Goal: Find specific page/section: Find specific page/section

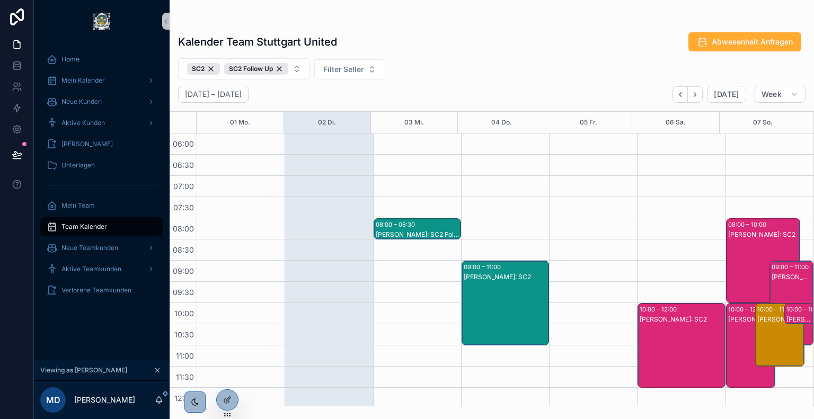
scroll to position [405, 0]
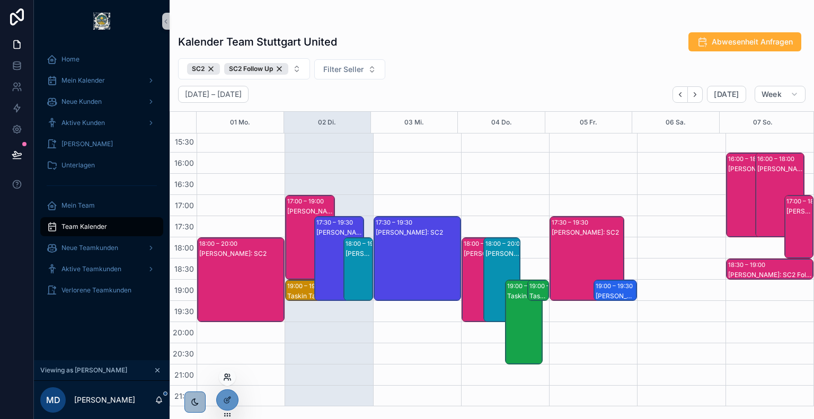
click at [227, 374] on icon at bounding box center [227, 377] width 8 height 8
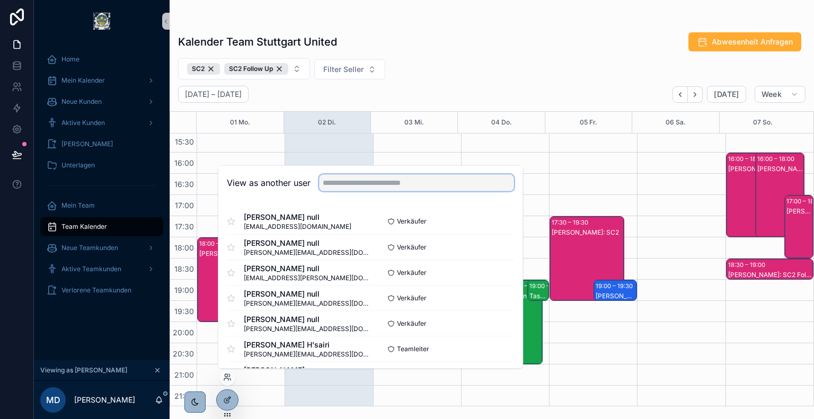
click at [392, 183] on input "text" at bounding box center [416, 182] width 195 height 17
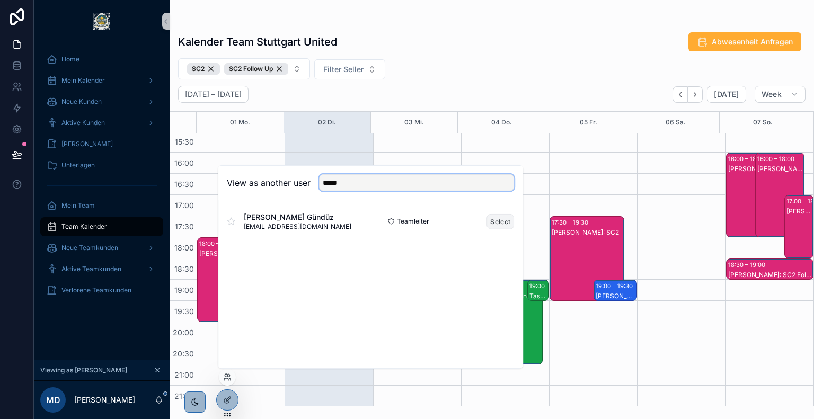
type input "*****"
click at [492, 221] on button "Select" at bounding box center [501, 221] width 28 height 15
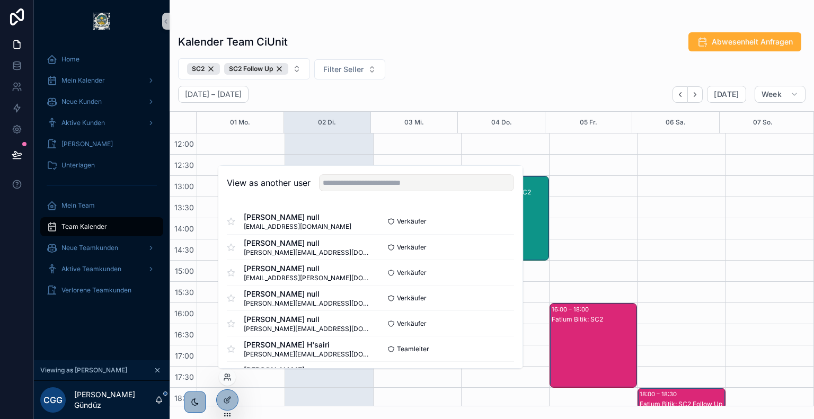
click at [427, 81] on div "Kalender Team CiUnit Abwesenheit Anfragen SC2 SC2 Follow Up Filter Seller [DATE…" at bounding box center [492, 215] width 645 height 381
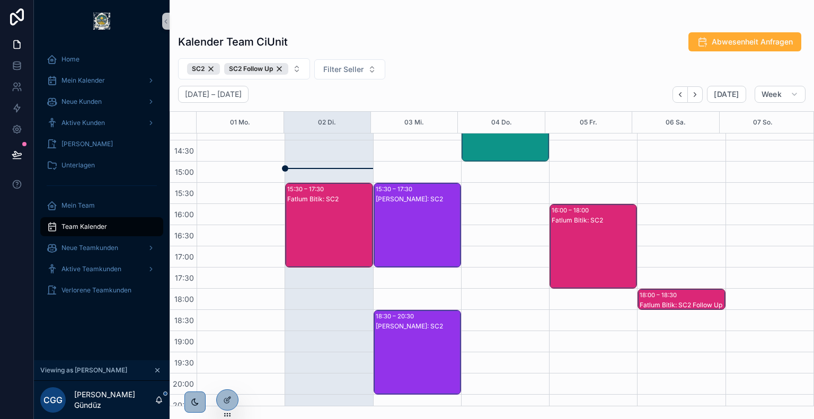
scroll to position [355, 0]
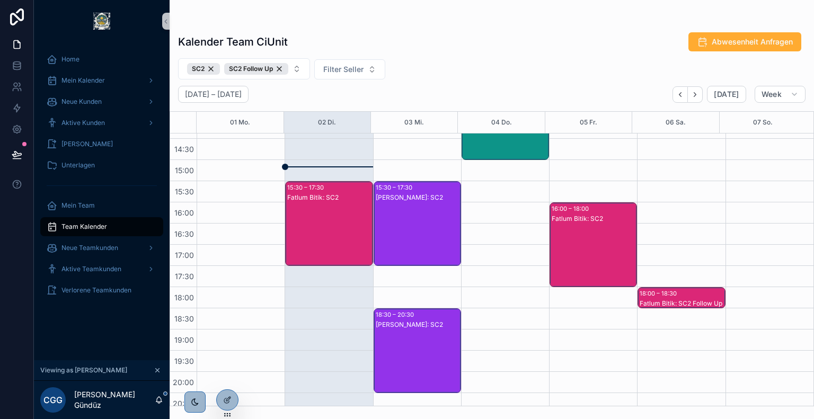
click at [335, 206] on div "Fatlum Bitik: SC2" at bounding box center [329, 234] width 84 height 83
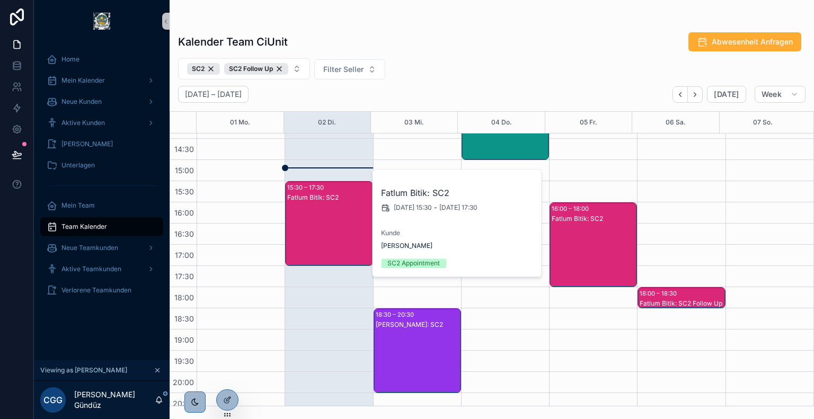
click at [452, 42] on div "Kalender Team CiUnit Abwesenheit Anfragen" at bounding box center [492, 42] width 628 height 20
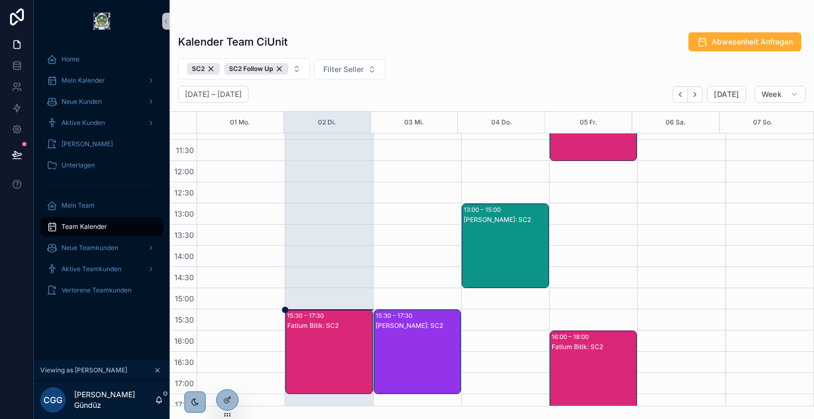
scroll to position [226, 0]
click at [278, 69] on div "SC2 Follow Up" at bounding box center [256, 69] width 64 height 12
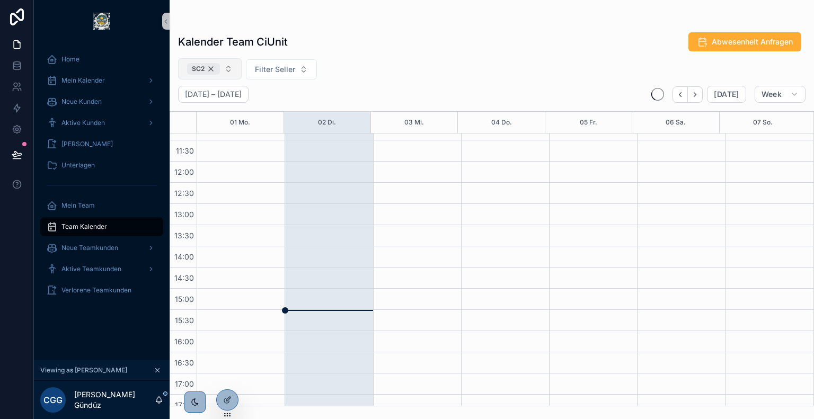
click at [215, 71] on div "SC2" at bounding box center [203, 69] width 33 height 12
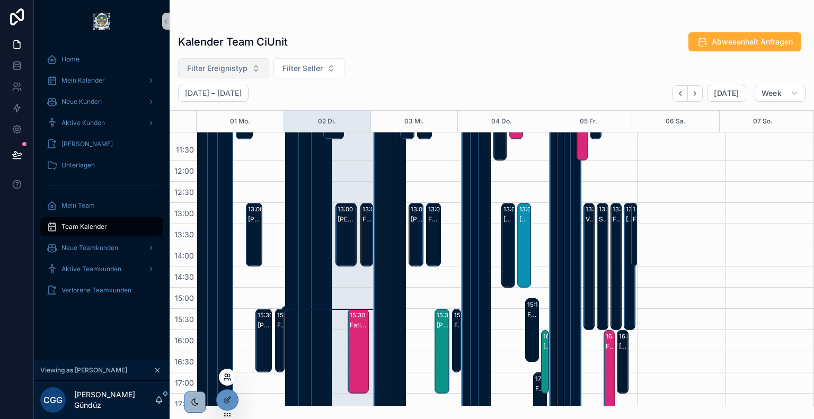
click at [229, 377] on icon at bounding box center [227, 377] width 8 height 8
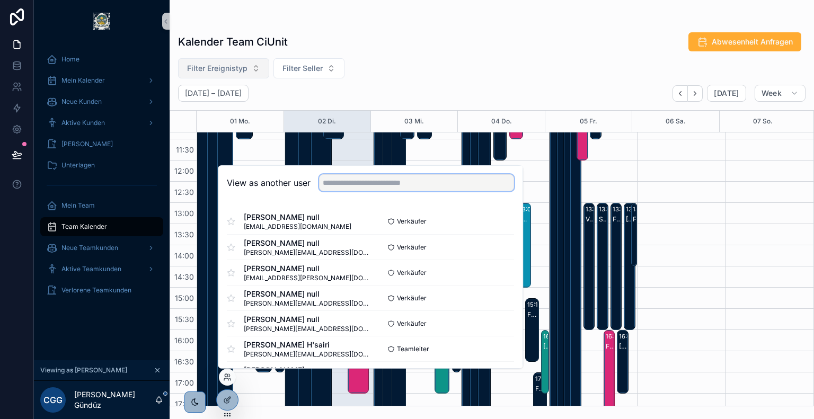
click at [396, 179] on input "text" at bounding box center [416, 182] width 195 height 17
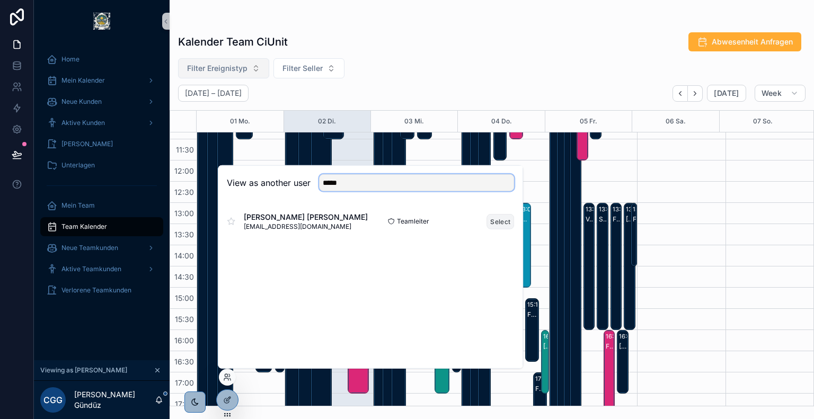
type input "*****"
click at [500, 222] on button "Select" at bounding box center [501, 221] width 28 height 15
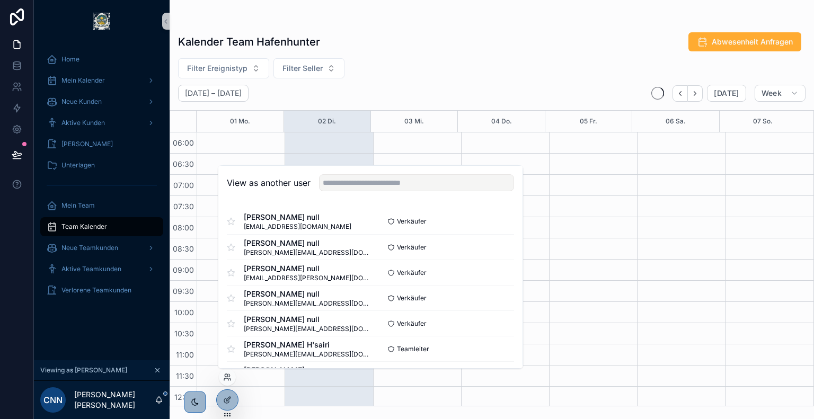
scroll to position [255, 0]
click at [376, 42] on div "Kalender Team Hafenhunter Abwesenheit Anfragen" at bounding box center [492, 42] width 628 height 20
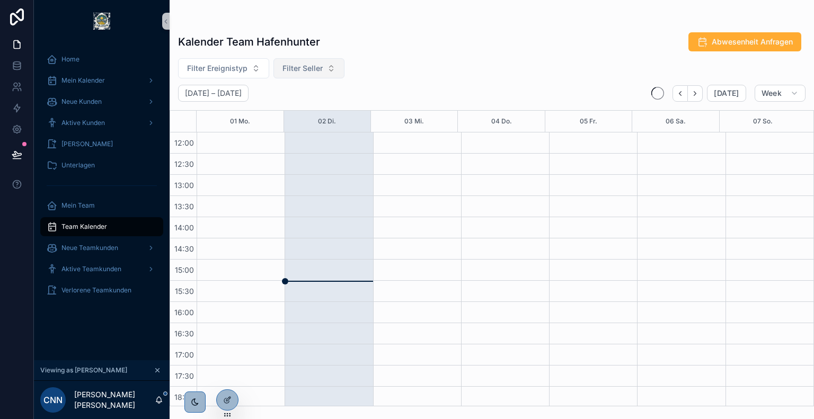
click at [310, 73] on span "Filter Seller" at bounding box center [303, 68] width 40 height 11
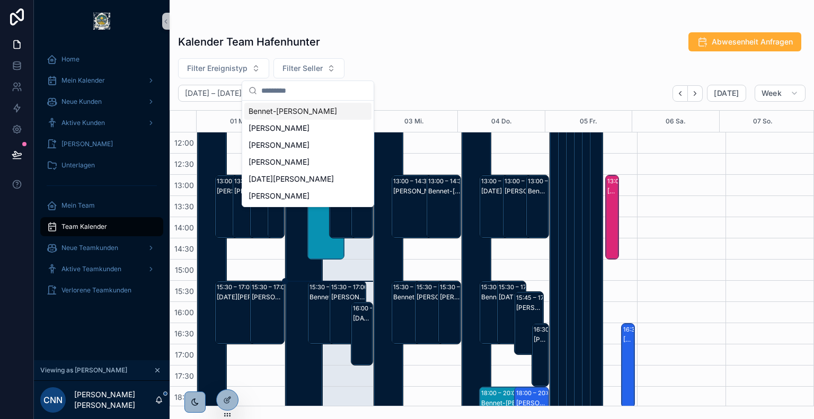
click at [313, 114] on span "Bennet-[PERSON_NAME]" at bounding box center [293, 111] width 89 height 11
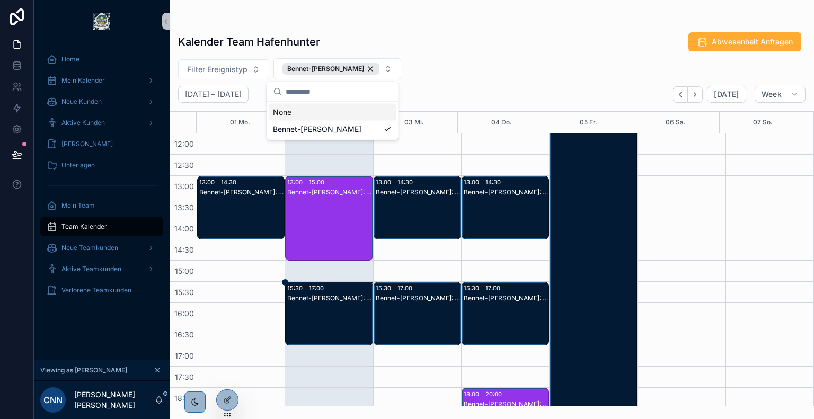
click at [463, 50] on div "Kalender Team Hafenhunter Abwesenheit Anfragen" at bounding box center [492, 42] width 628 height 20
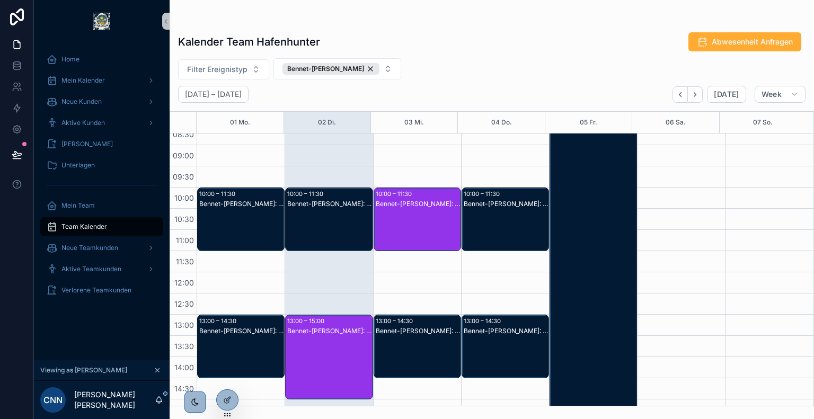
scroll to position [112, 0]
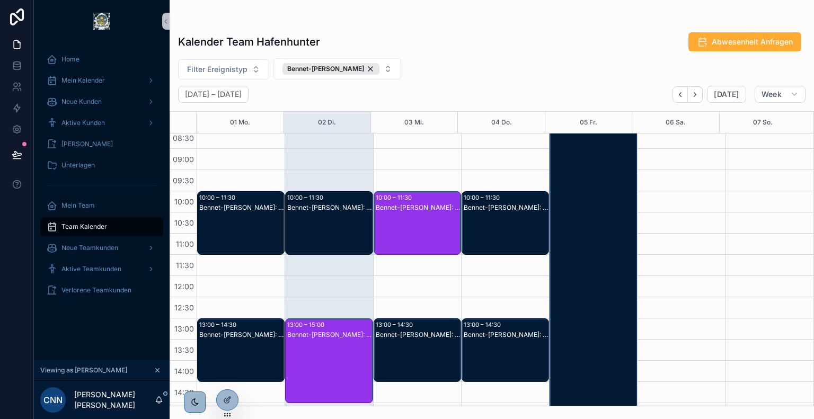
click at [404, 214] on div "Bennet-[PERSON_NAME]: SC1 Follow Up" at bounding box center [418, 234] width 84 height 62
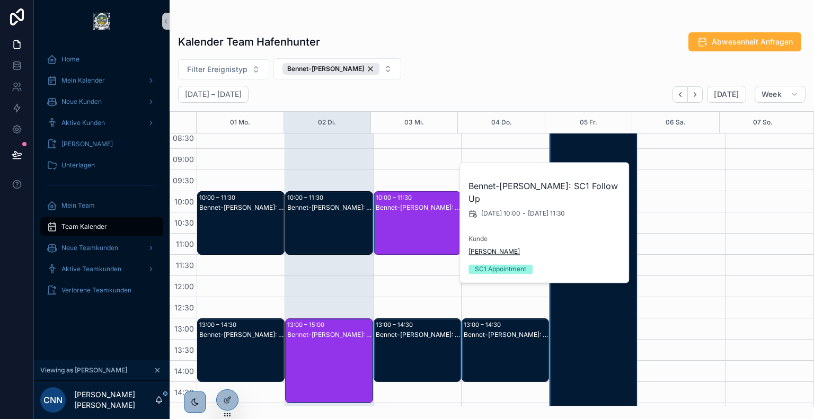
click at [492, 252] on span "[PERSON_NAME]" at bounding box center [494, 252] width 51 height 8
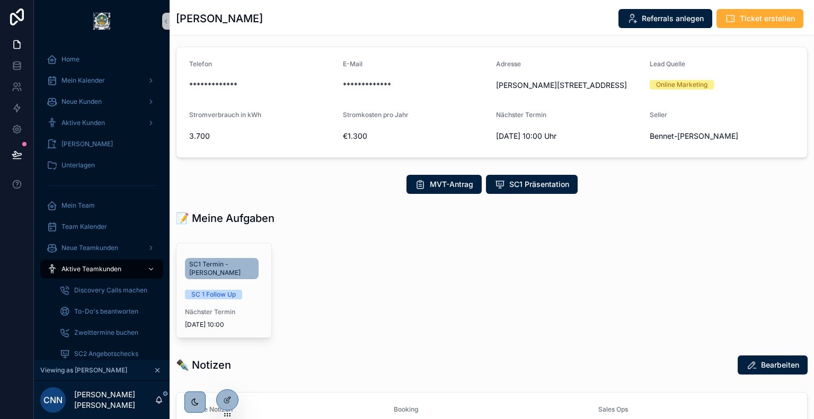
scroll to position [62, 0]
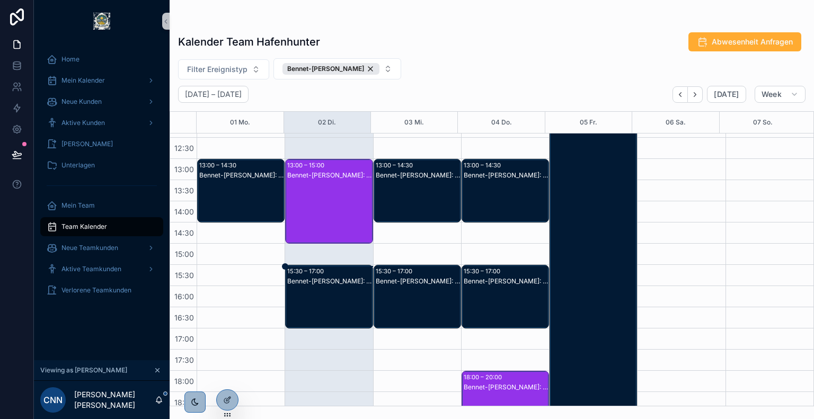
scroll to position [271, 0]
click at [430, 183] on div "Bennet-[PERSON_NAME]: SC1" at bounding box center [418, 202] width 84 height 62
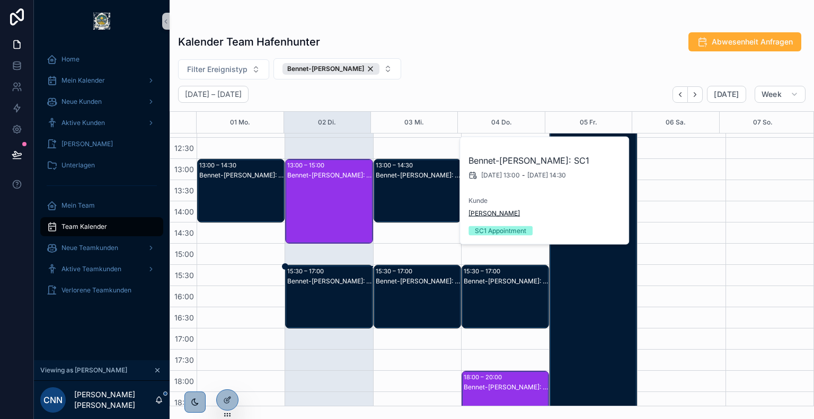
click at [497, 214] on span "[PERSON_NAME]" at bounding box center [494, 213] width 51 height 8
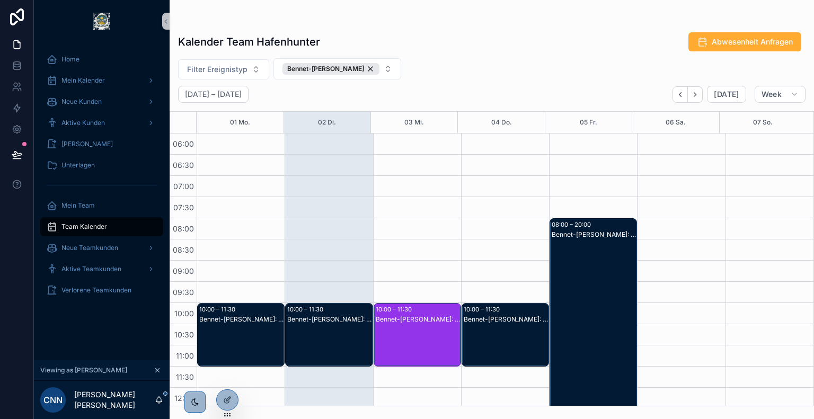
scroll to position [255, 0]
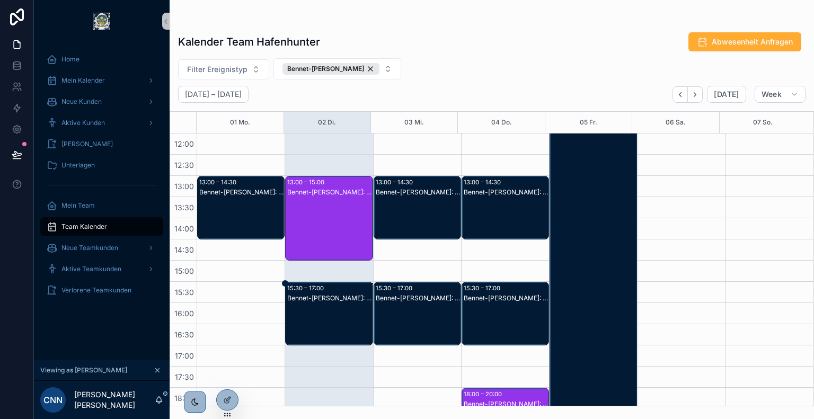
click at [419, 300] on div "Bennet-[PERSON_NAME]: SC1" at bounding box center [418, 298] width 84 height 8
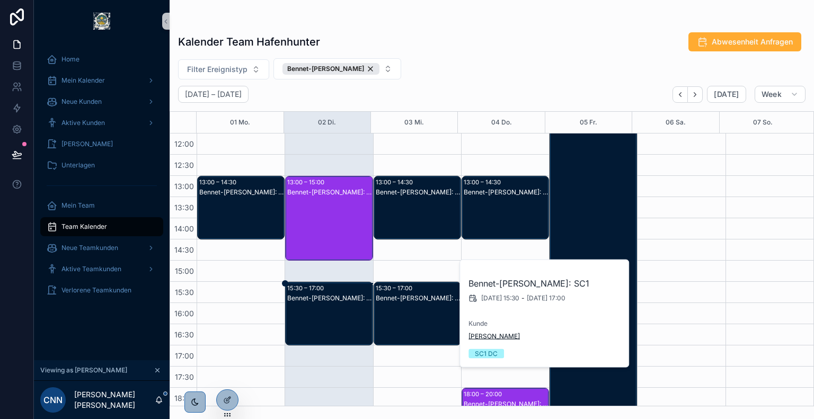
click at [504, 335] on span "[PERSON_NAME]" at bounding box center [494, 336] width 51 height 8
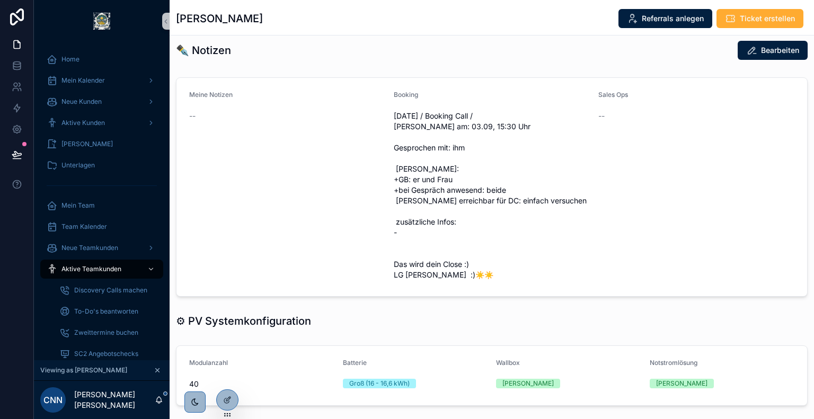
scroll to position [362, 0]
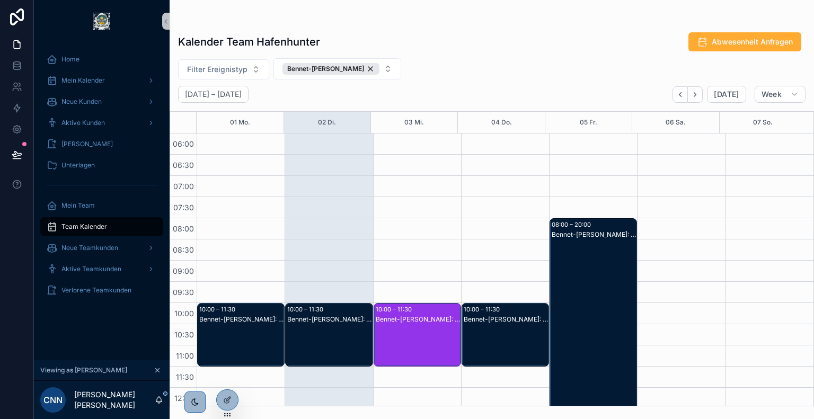
scroll to position [93, 0]
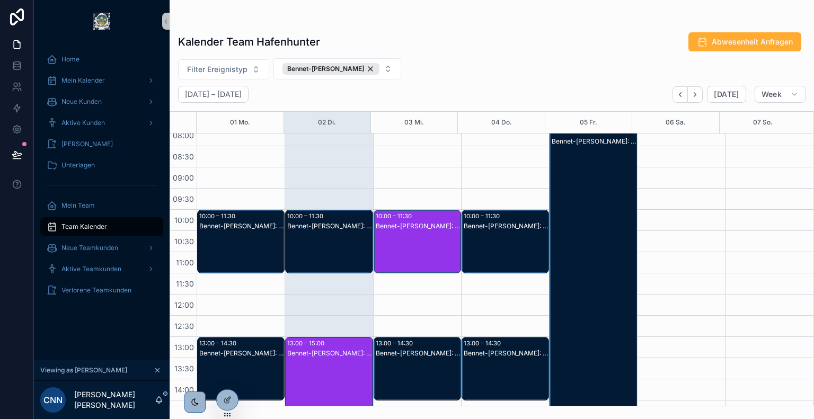
click at [416, 229] on div "Bennet-[PERSON_NAME]: SC1 Follow Up" at bounding box center [418, 226] width 84 height 8
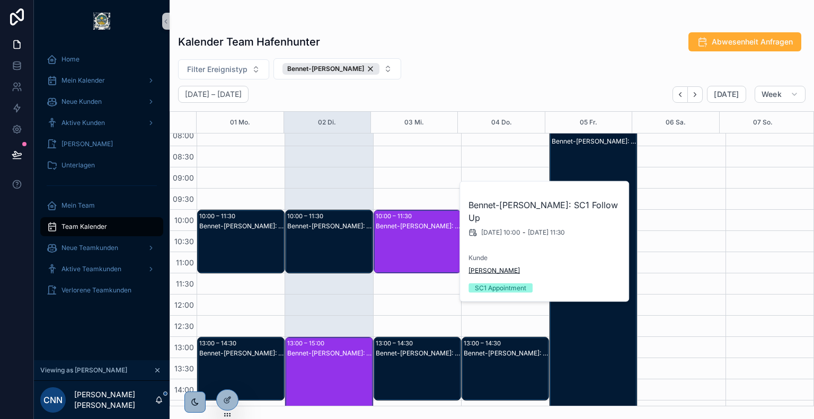
click at [483, 267] on span "[PERSON_NAME]" at bounding box center [494, 271] width 51 height 8
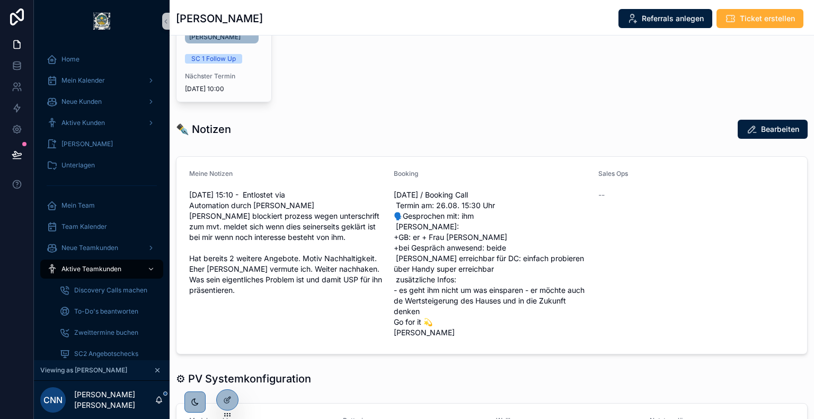
scroll to position [318, 0]
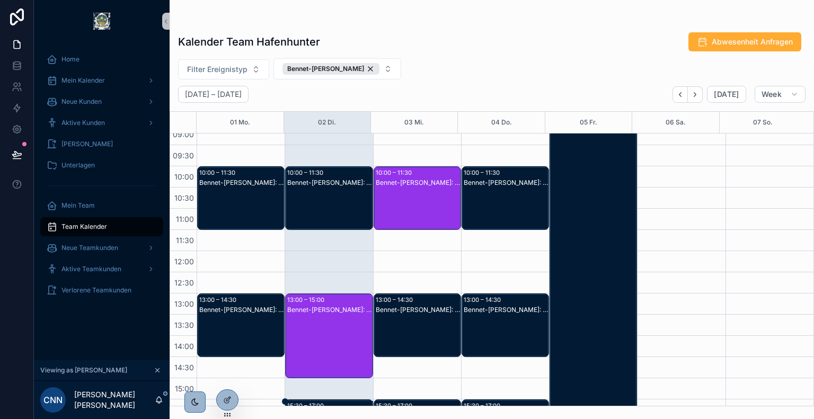
scroll to position [136, 0]
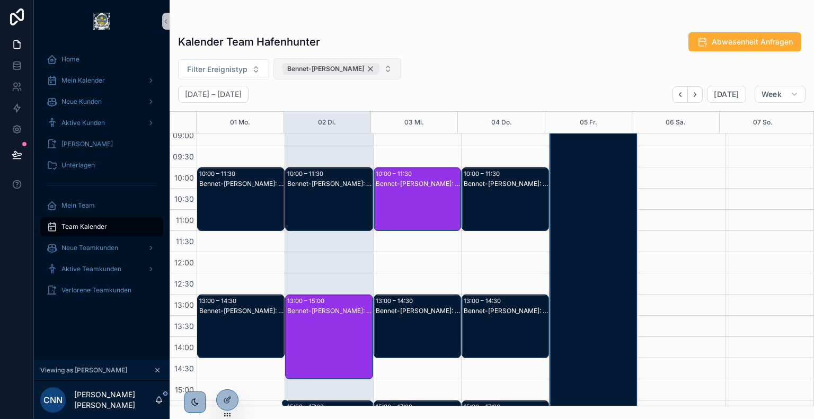
click at [363, 69] on div "Bennet-[PERSON_NAME]" at bounding box center [331, 69] width 97 height 12
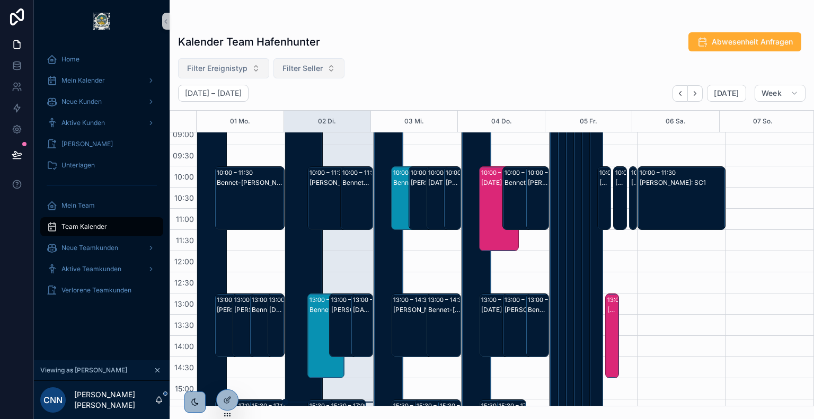
click at [229, 72] on span "Filter Ereignistyp" at bounding box center [217, 68] width 60 height 11
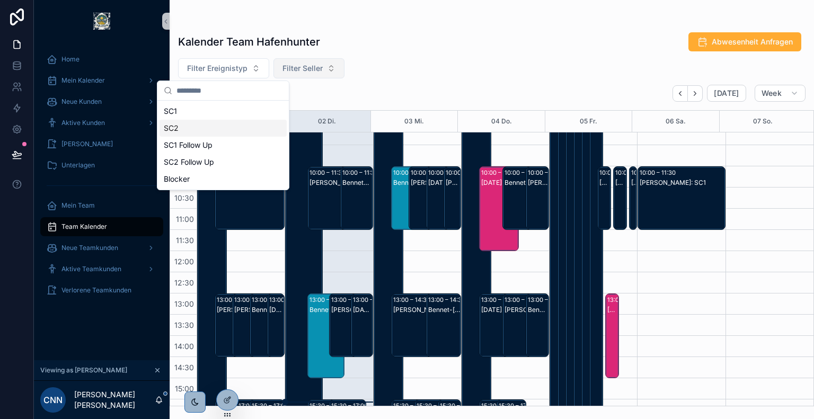
click at [206, 131] on div "SC2" at bounding box center [223, 128] width 127 height 17
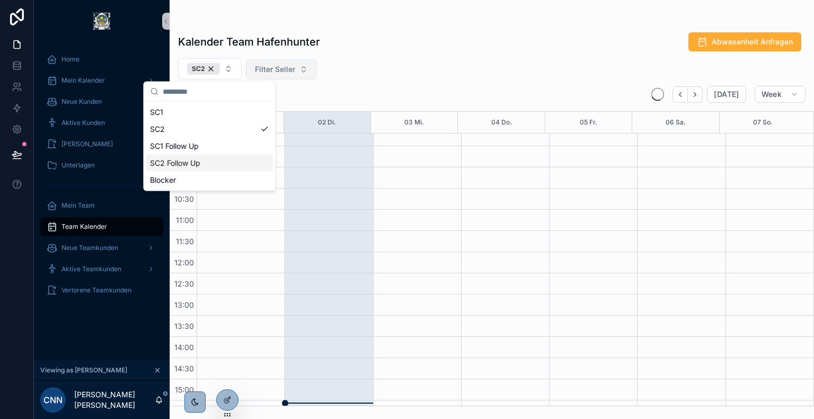
click at [208, 166] on div "SC2 Follow Up" at bounding box center [209, 163] width 127 height 17
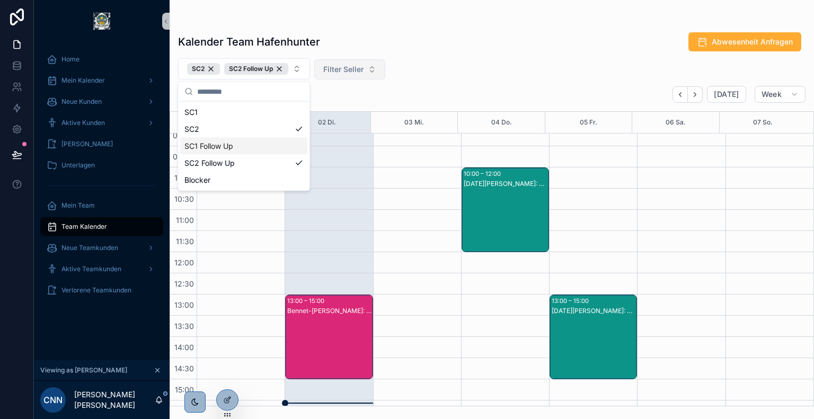
click at [452, 78] on div "SC2 SC2 Follow Up Filter Seller" at bounding box center [492, 68] width 645 height 21
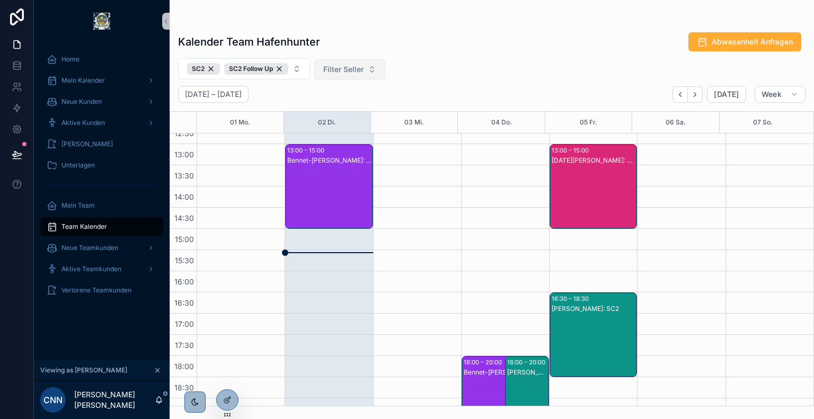
scroll to position [288, 0]
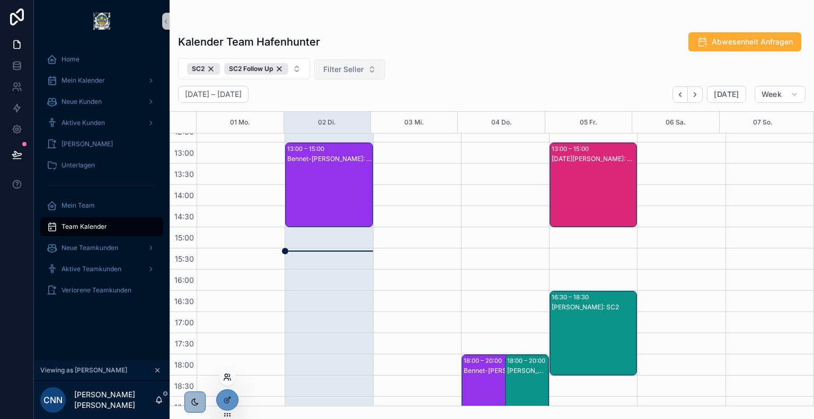
click at [229, 380] on icon at bounding box center [227, 377] width 8 height 8
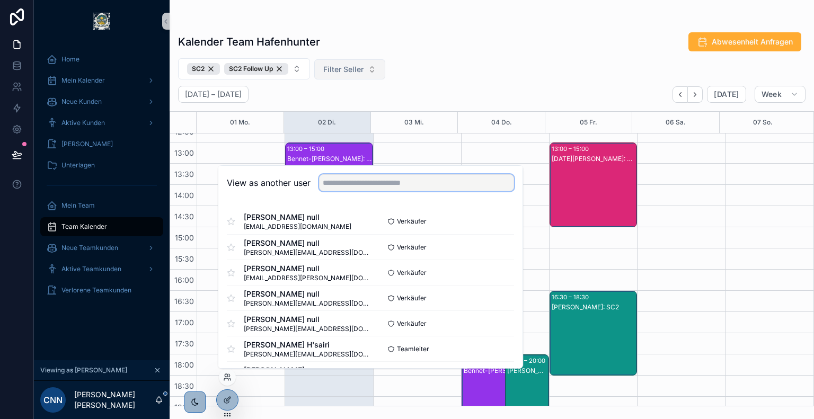
click at [394, 183] on input "text" at bounding box center [416, 182] width 195 height 17
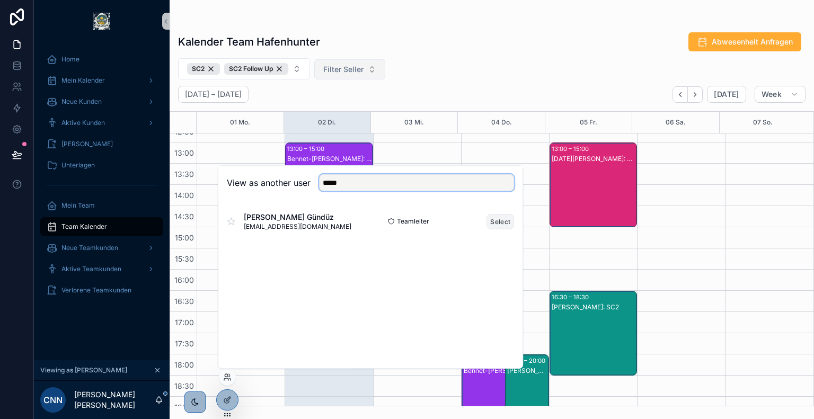
type input "*****"
click at [505, 222] on button "Select" at bounding box center [501, 221] width 28 height 15
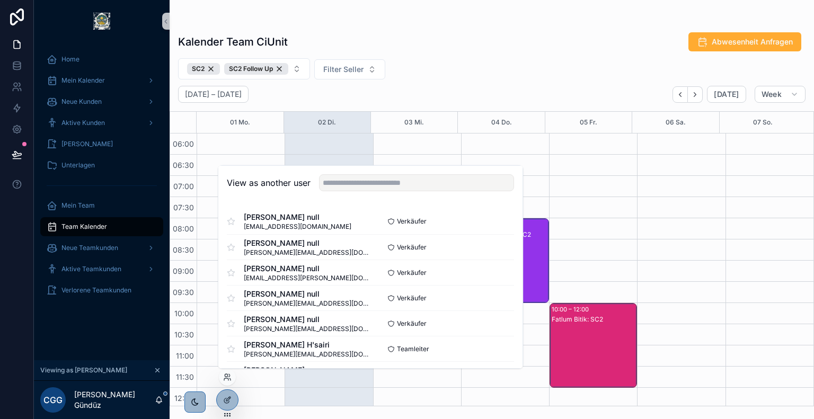
scroll to position [255, 0]
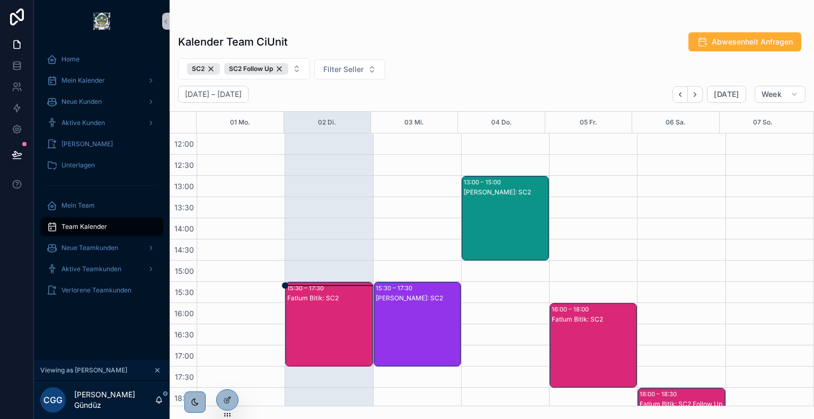
click at [410, 61] on div "SC2 SC2 Follow Up Filter Seller" at bounding box center [492, 68] width 645 height 21
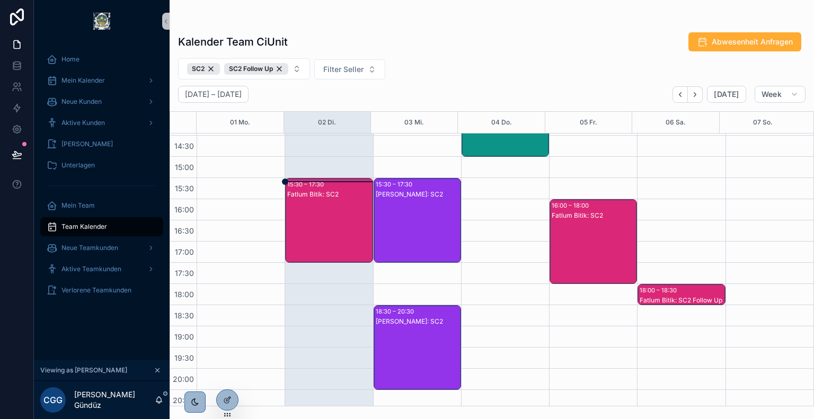
click at [331, 205] on div "Fatlum Bitik: SC2" at bounding box center [329, 231] width 84 height 83
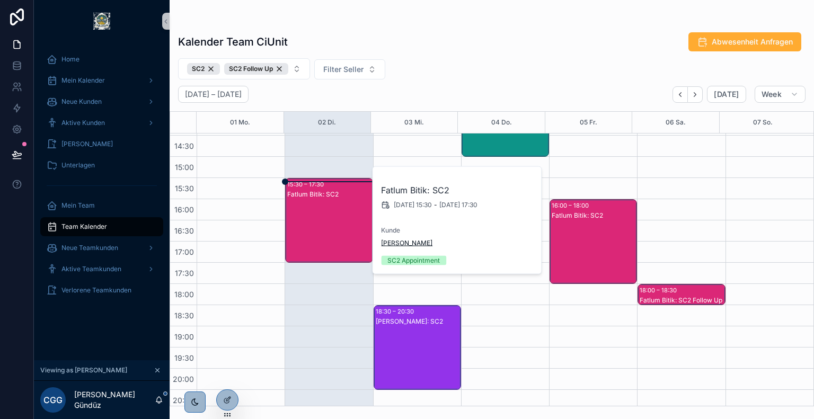
click at [426, 239] on span "[PERSON_NAME]" at bounding box center [406, 243] width 51 height 8
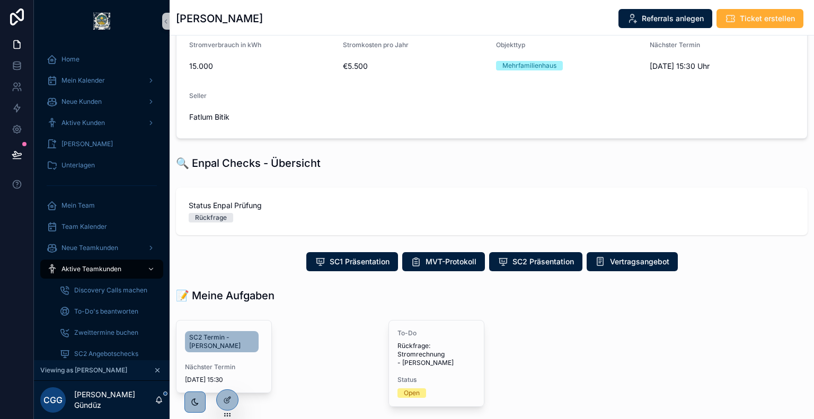
scroll to position [142, 0]
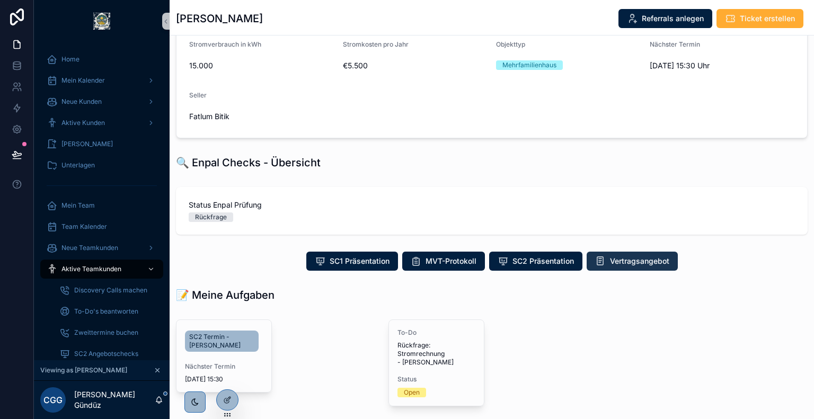
click at [622, 260] on span "Vertragsangebot" at bounding box center [639, 261] width 59 height 11
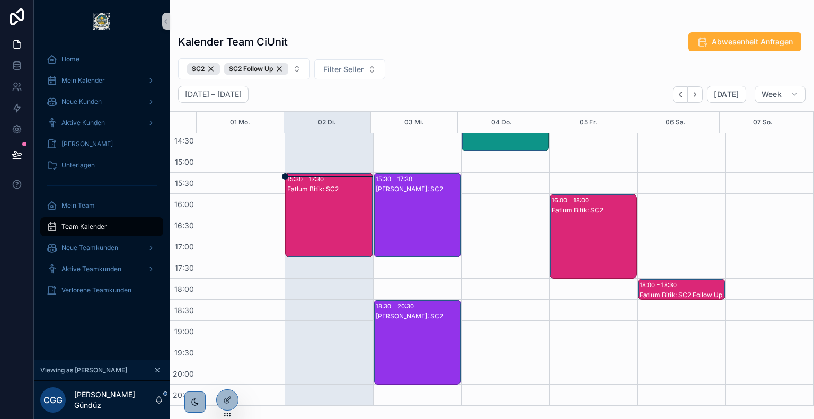
scroll to position [365, 0]
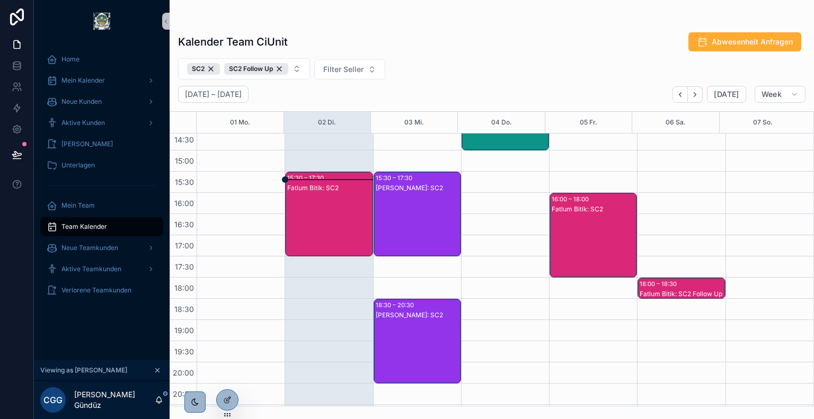
click at [307, 199] on div "Fatlum Bitik: SC2" at bounding box center [329, 224] width 84 height 83
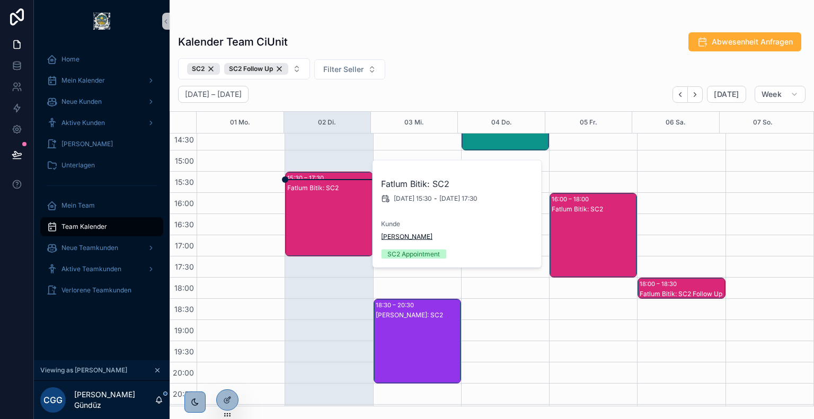
click at [401, 233] on span "[PERSON_NAME]" at bounding box center [406, 237] width 51 height 8
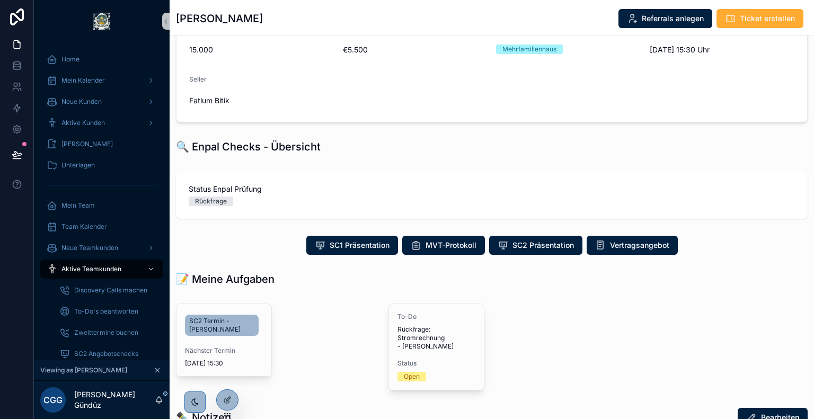
scroll to position [159, 0]
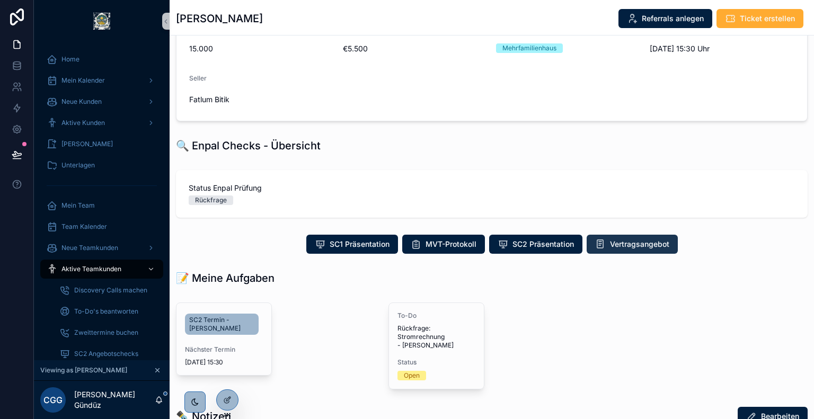
click at [629, 245] on span "Vertragsangebot" at bounding box center [639, 244] width 59 height 11
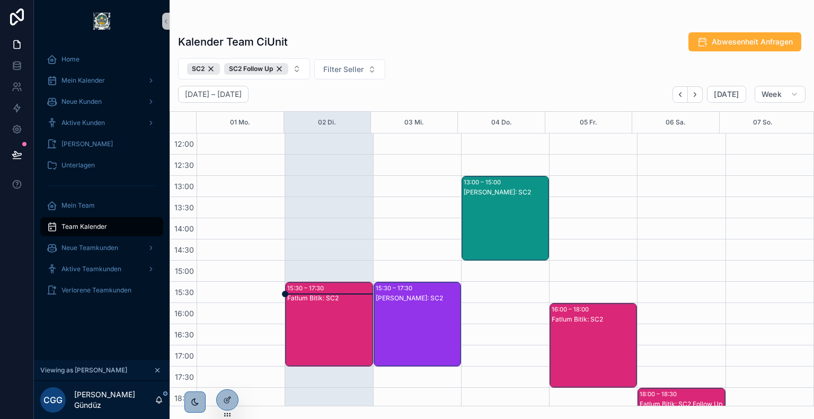
scroll to position [405, 0]
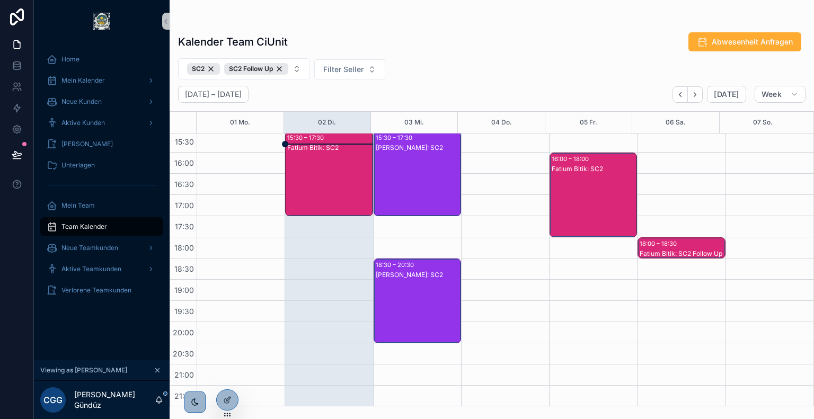
click at [344, 172] on div "Fatlum Bitik: SC2" at bounding box center [329, 184] width 84 height 83
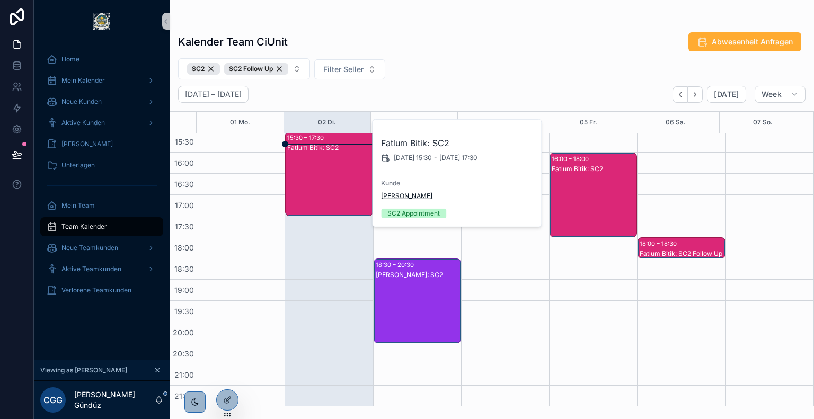
click at [423, 198] on span "[PERSON_NAME]" at bounding box center [406, 196] width 51 height 8
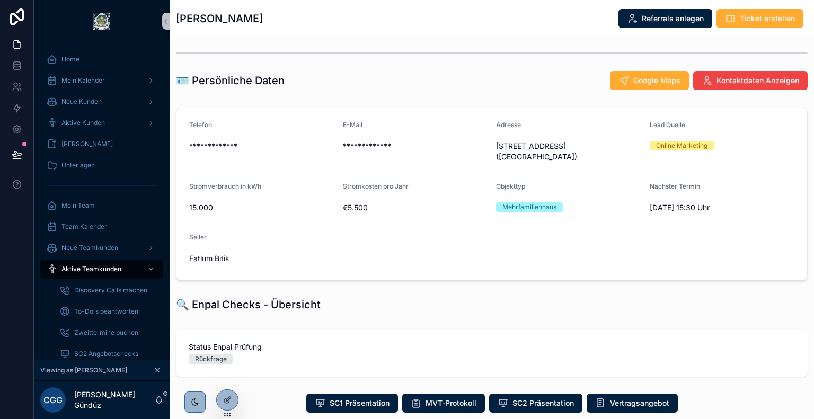
scroll to position [212, 0]
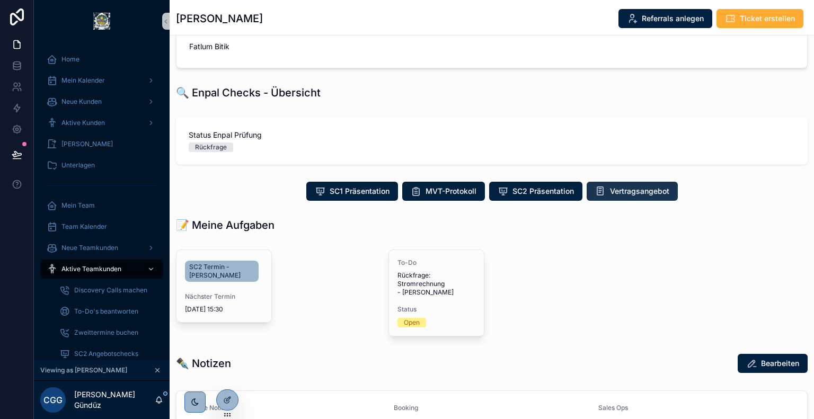
click at [618, 198] on button "Vertragsangebot" at bounding box center [632, 191] width 91 height 19
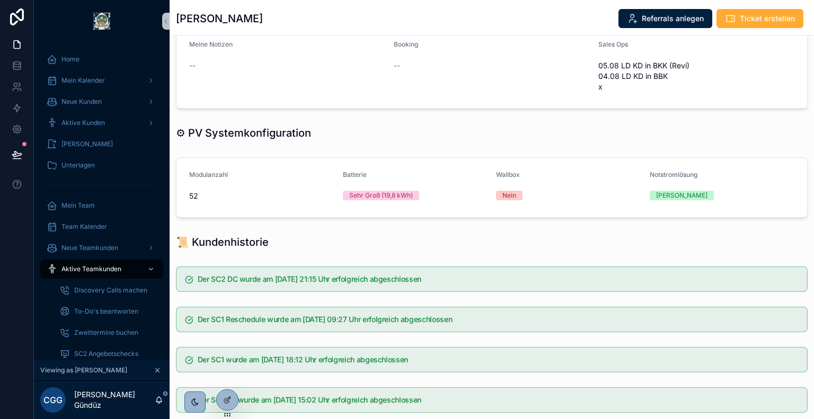
scroll to position [581, 0]
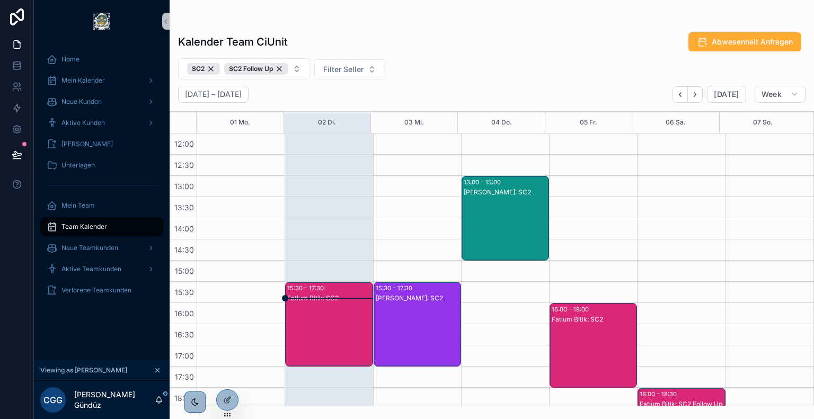
scroll to position [379, 0]
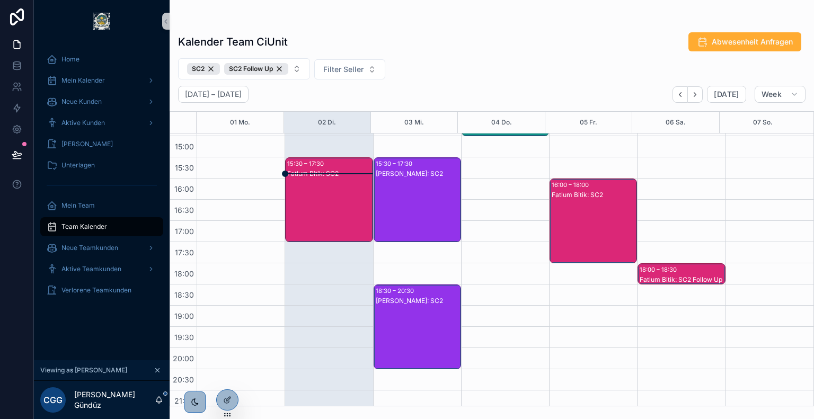
click at [336, 210] on div "Fatlum Bitik: SC2" at bounding box center [329, 210] width 84 height 83
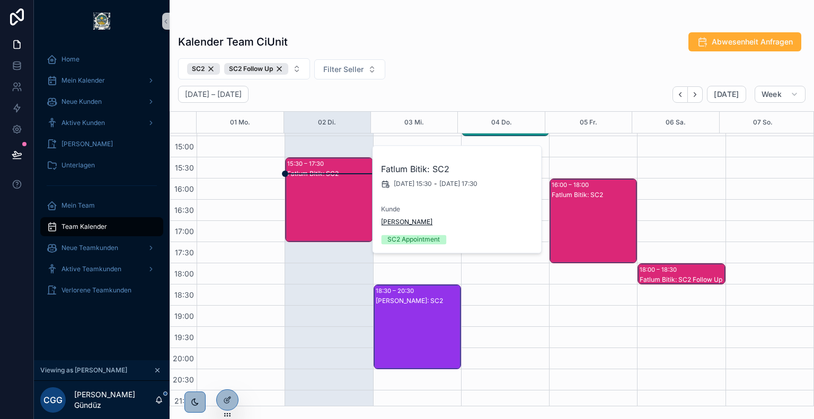
click at [400, 220] on span "[PERSON_NAME]" at bounding box center [406, 222] width 51 height 8
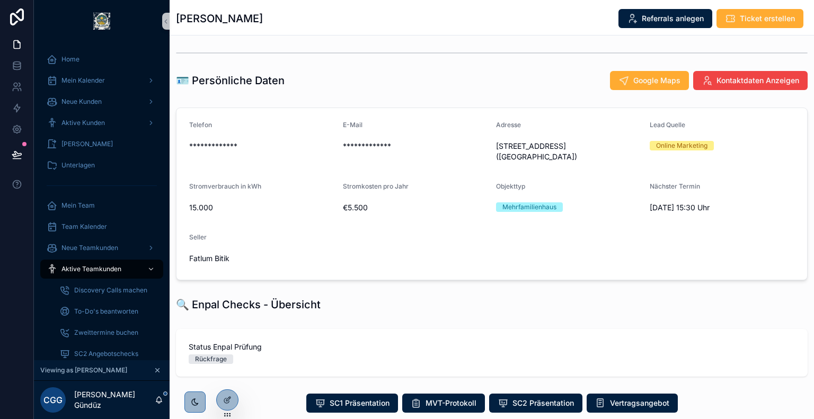
scroll to position [182, 0]
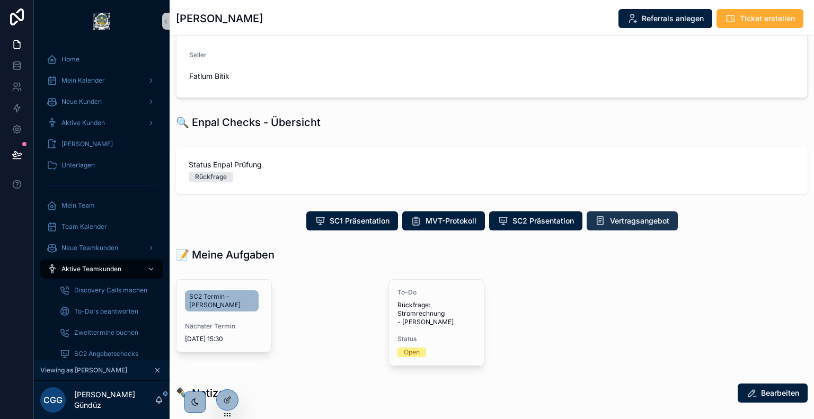
click at [616, 220] on span "Vertragsangebot" at bounding box center [639, 221] width 59 height 11
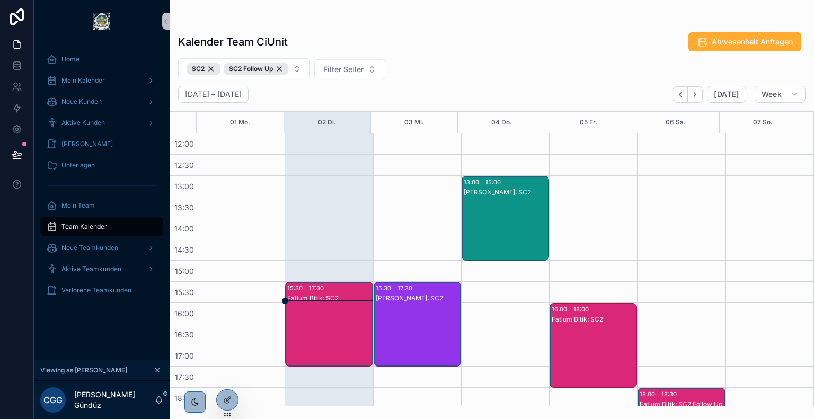
scroll to position [361, 0]
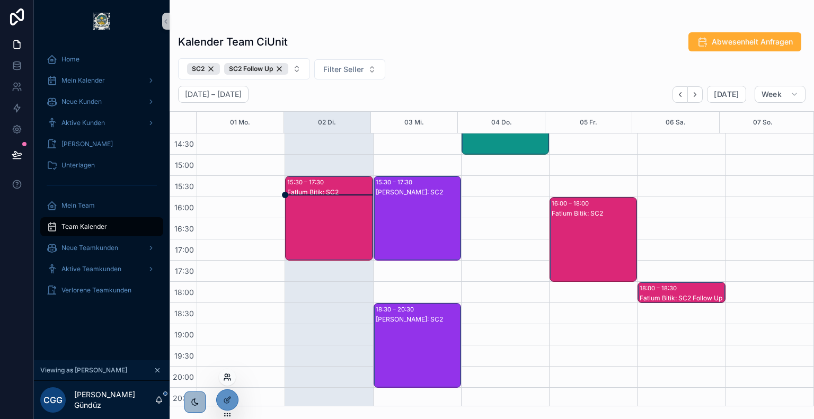
click at [227, 378] on icon at bounding box center [227, 377] width 8 height 8
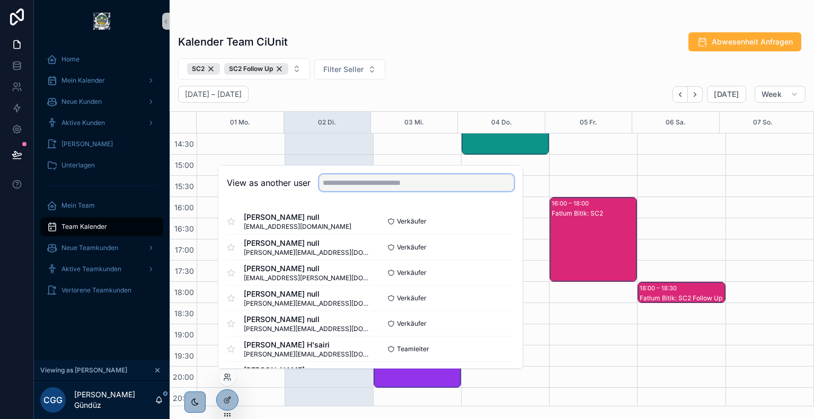
click at [359, 179] on input "text" at bounding box center [416, 182] width 195 height 17
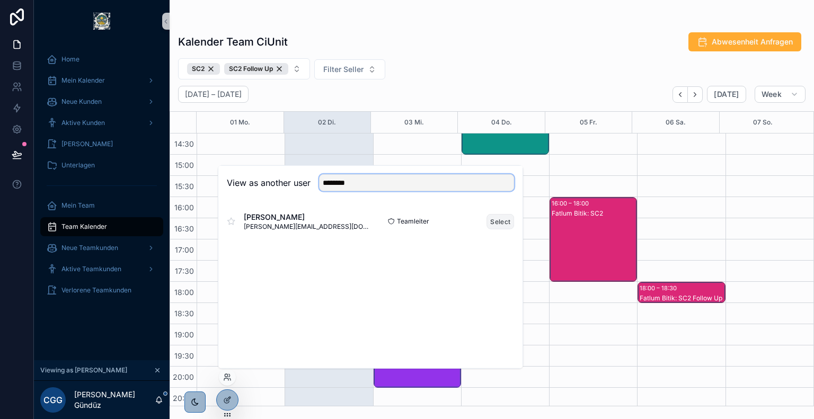
type input "********"
click at [496, 218] on button "Select" at bounding box center [501, 221] width 28 height 15
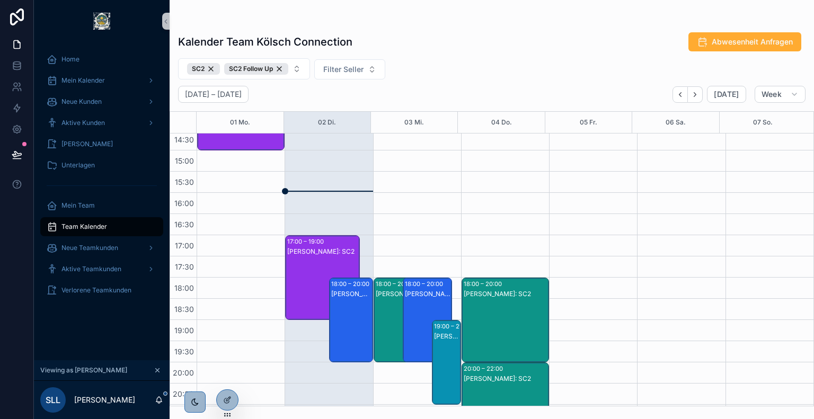
scroll to position [367, 0]
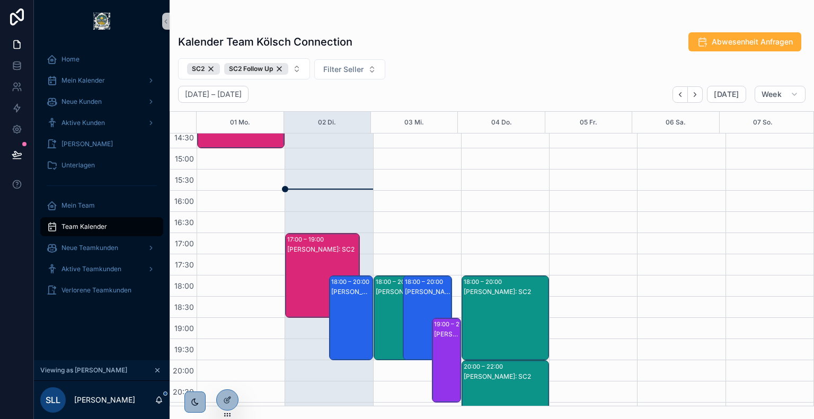
click at [312, 243] on div "17:00 – 19:00" at bounding box center [306, 239] width 39 height 11
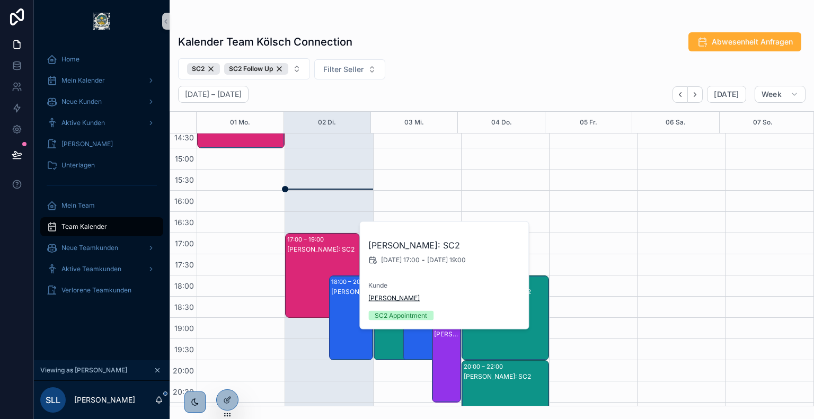
click at [390, 300] on span "[PERSON_NAME]" at bounding box center [394, 298] width 51 height 8
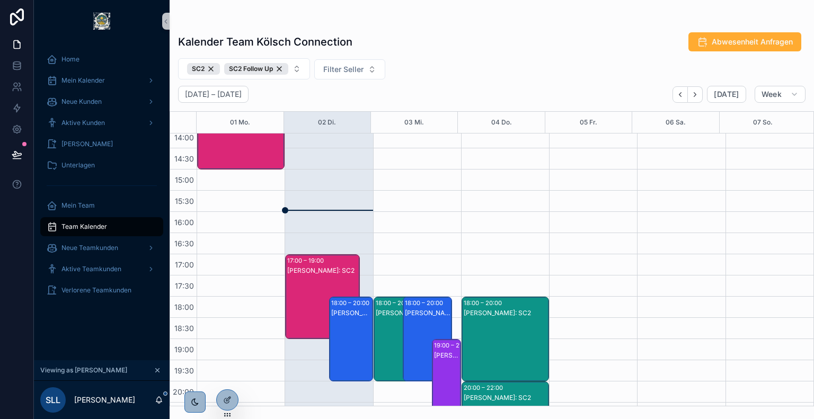
scroll to position [359, 0]
